Goal: Task Accomplishment & Management: Use online tool/utility

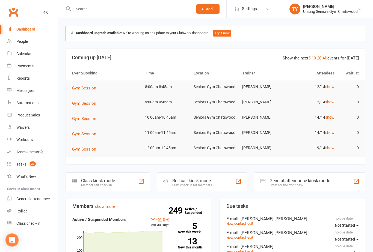
click at [132, 181] on div "Class kiosk mode Member self check-in" at bounding box center [107, 181] width 85 height 19
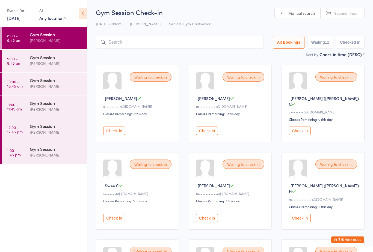
click at [43, 35] on div "Gym Session" at bounding box center [56, 34] width 53 height 6
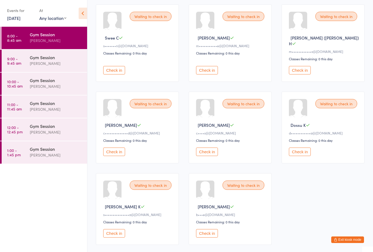
scroll to position [148, 0]
click at [299, 147] on button "Check in" at bounding box center [300, 151] width 22 height 8
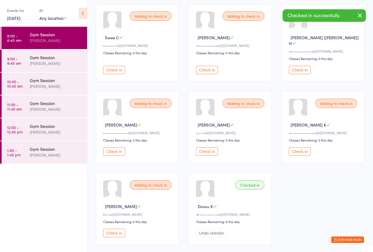
scroll to position [147, 0]
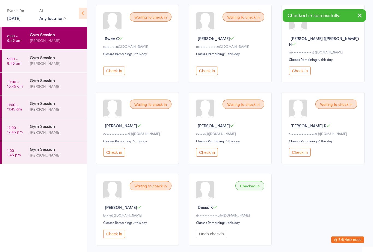
click at [303, 148] on button "Check in" at bounding box center [300, 152] width 22 height 8
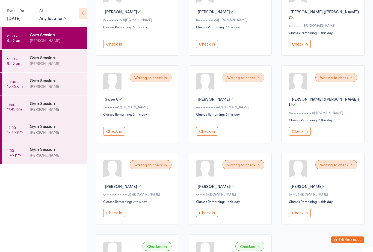
scroll to position [87, 0]
click at [118, 127] on button "Check in" at bounding box center [114, 131] width 22 height 8
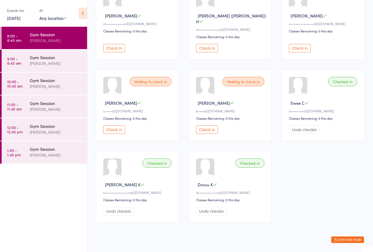
scroll to position [169, 0]
click at [116, 126] on button "Check in" at bounding box center [114, 130] width 22 height 8
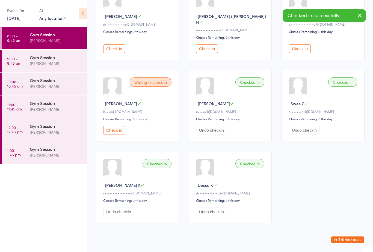
click at [118, 126] on button "Check in" at bounding box center [114, 130] width 22 height 8
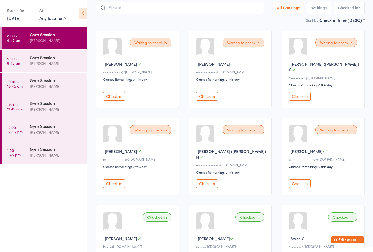
scroll to position [34, 0]
click at [302, 93] on button "Check in" at bounding box center [300, 97] width 22 height 8
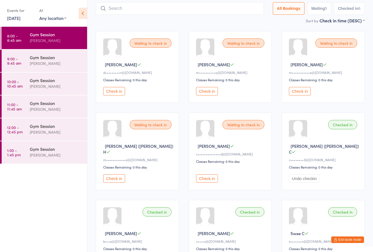
click at [208, 177] on button "Check in" at bounding box center [207, 178] width 22 height 8
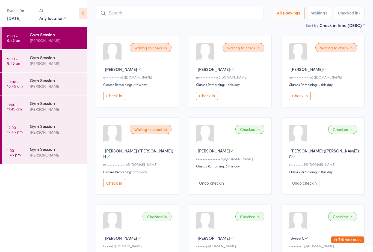
scroll to position [28, 0]
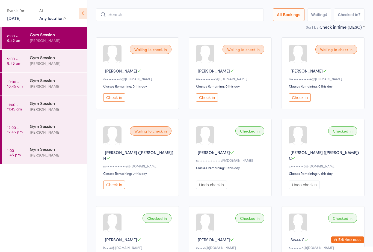
click at [298, 101] on button "Check in" at bounding box center [300, 97] width 22 height 8
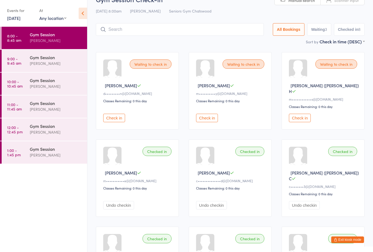
scroll to position [0, 0]
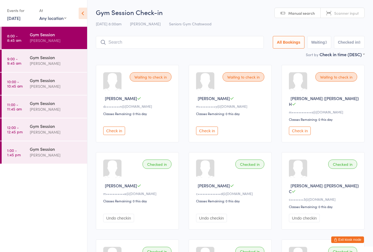
click at [121, 127] on button "Check in" at bounding box center [114, 131] width 22 height 8
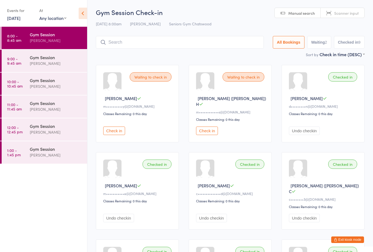
click at [208, 129] on button "Check in" at bounding box center [207, 131] width 22 height 8
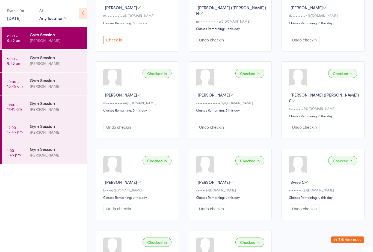
scroll to position [95, 0]
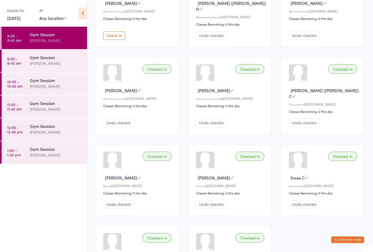
click at [122, 33] on button "Check in" at bounding box center [114, 35] width 22 height 8
